Goal: Task Accomplishment & Management: Complete application form

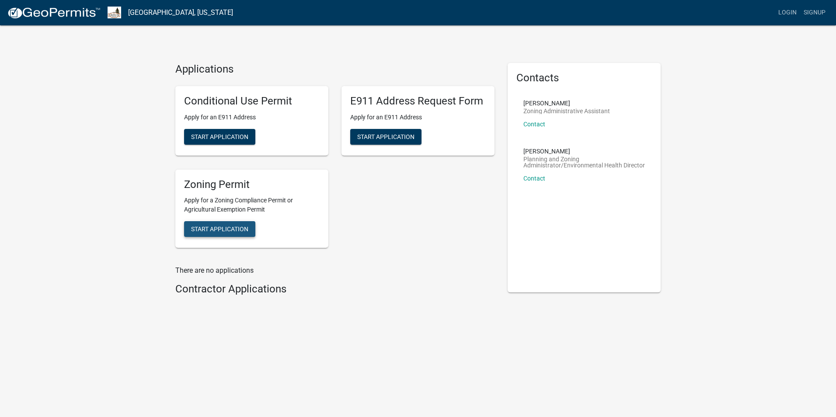
click at [222, 226] on span "Start Application" at bounding box center [219, 229] width 57 height 7
